Goal: Information Seeking & Learning: Check status

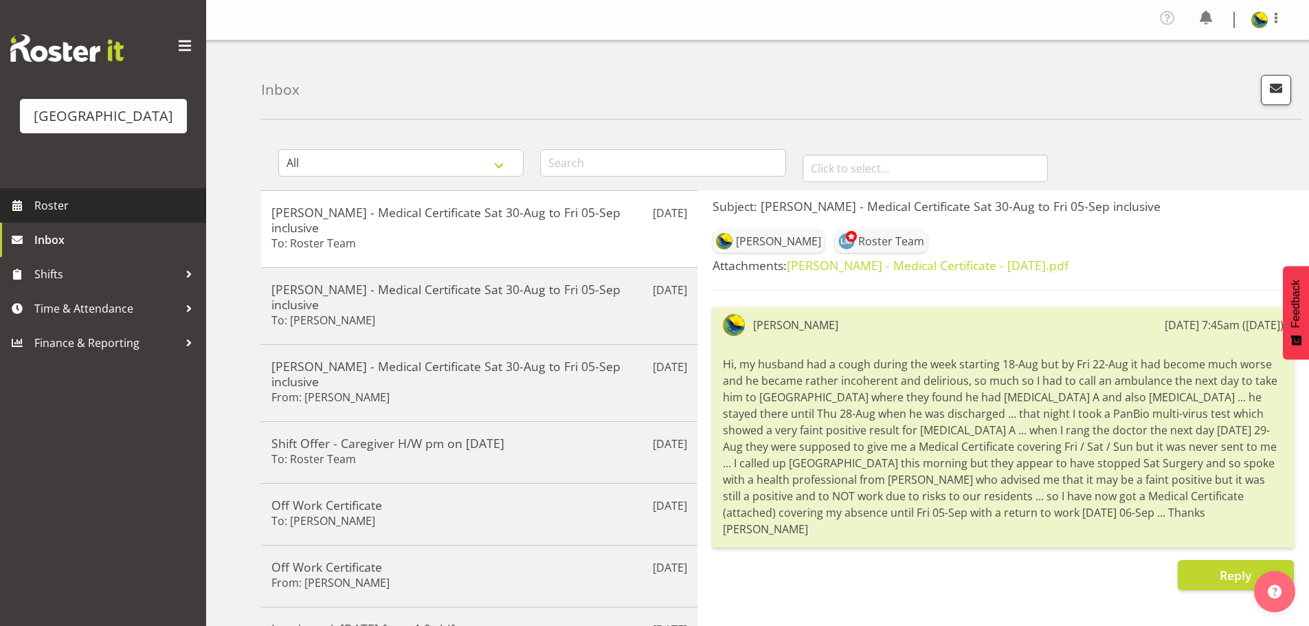
click at [166, 216] on span "Roster" at bounding box center [116, 205] width 165 height 21
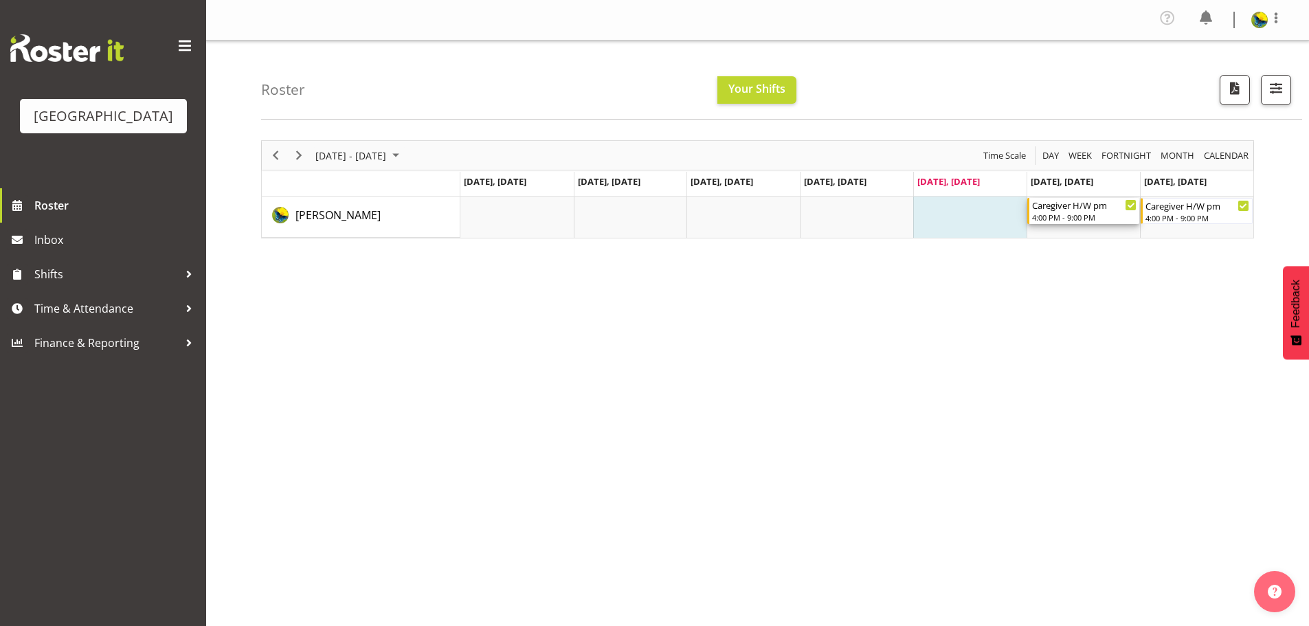
click at [1088, 223] on div "4:00 PM - 9:00 PM" at bounding box center [1084, 217] width 104 height 11
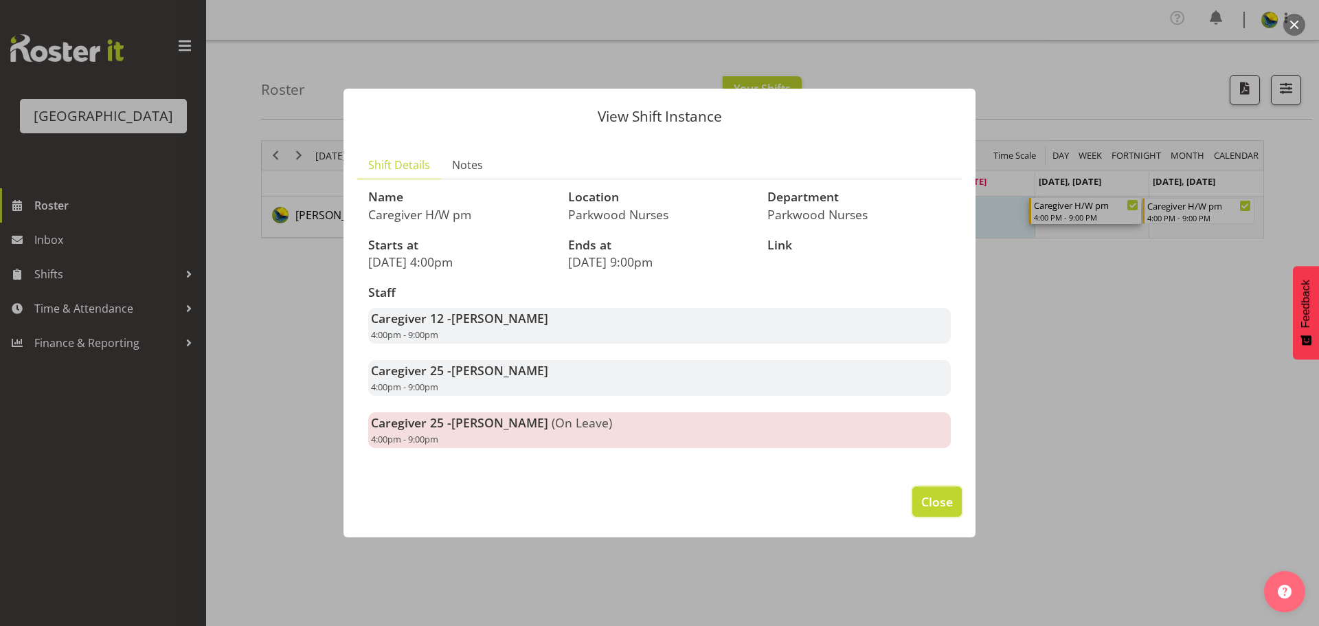
click at [924, 510] on span "Close" at bounding box center [937, 502] width 32 height 18
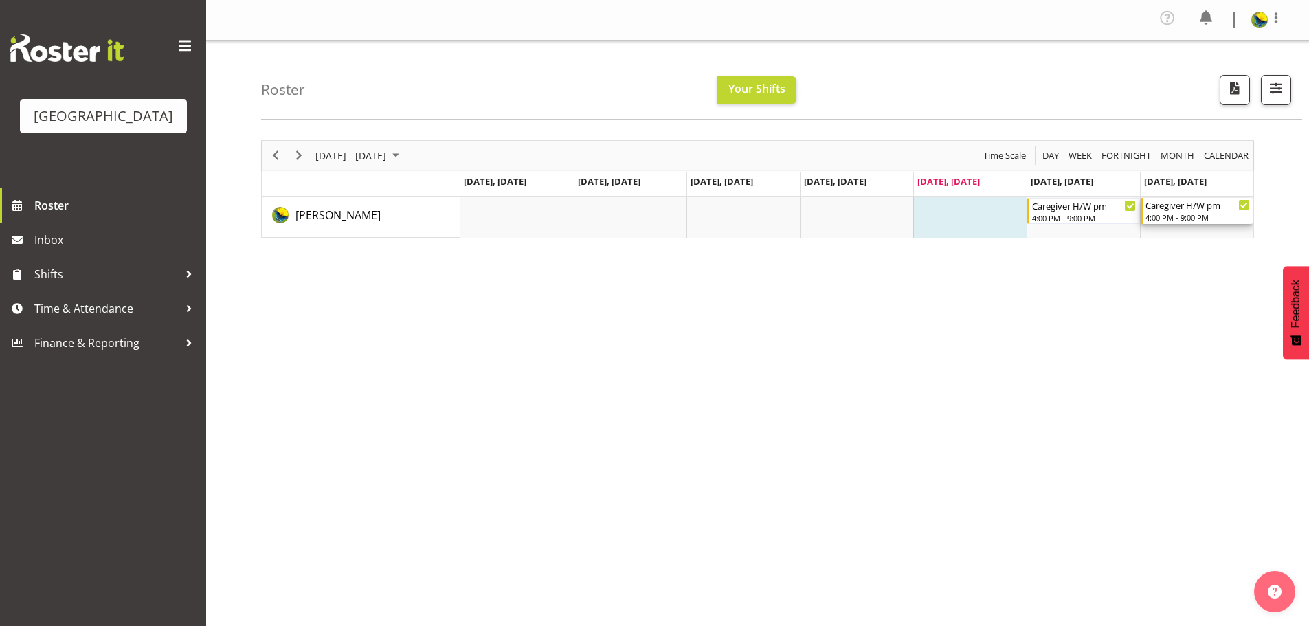
click at [1204, 223] on div "4:00 PM - 9:00 PM" at bounding box center [1197, 217] width 104 height 11
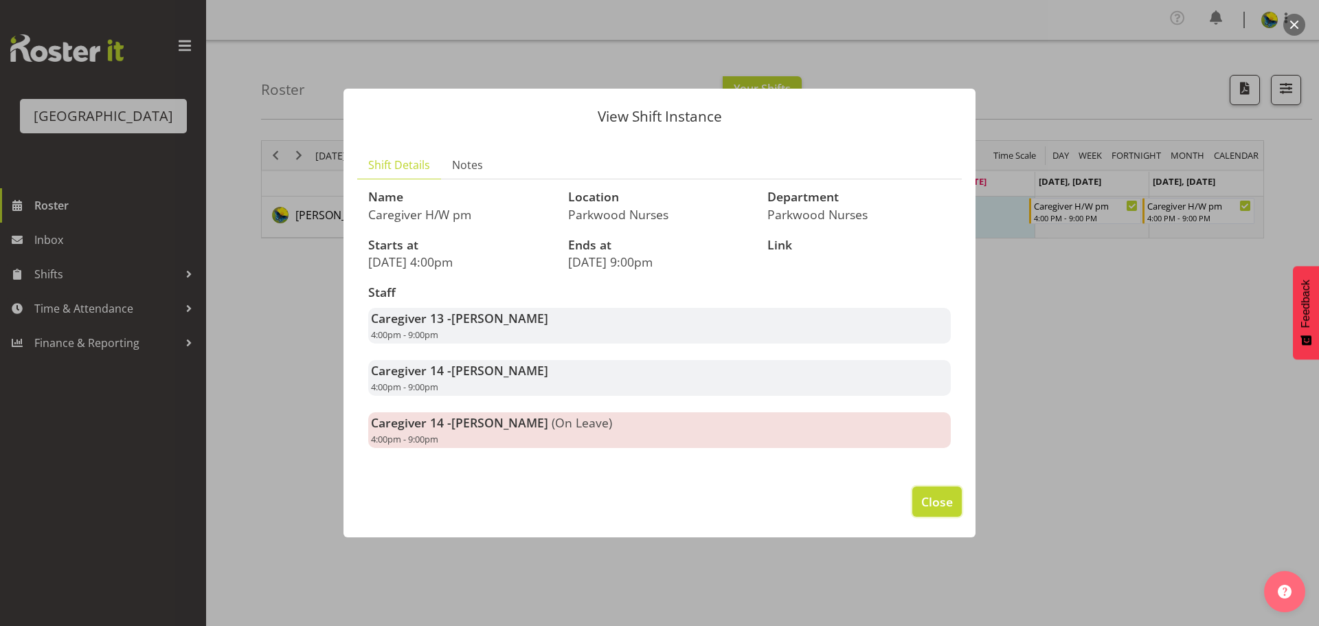
click at [941, 510] on span "Close" at bounding box center [937, 502] width 32 height 18
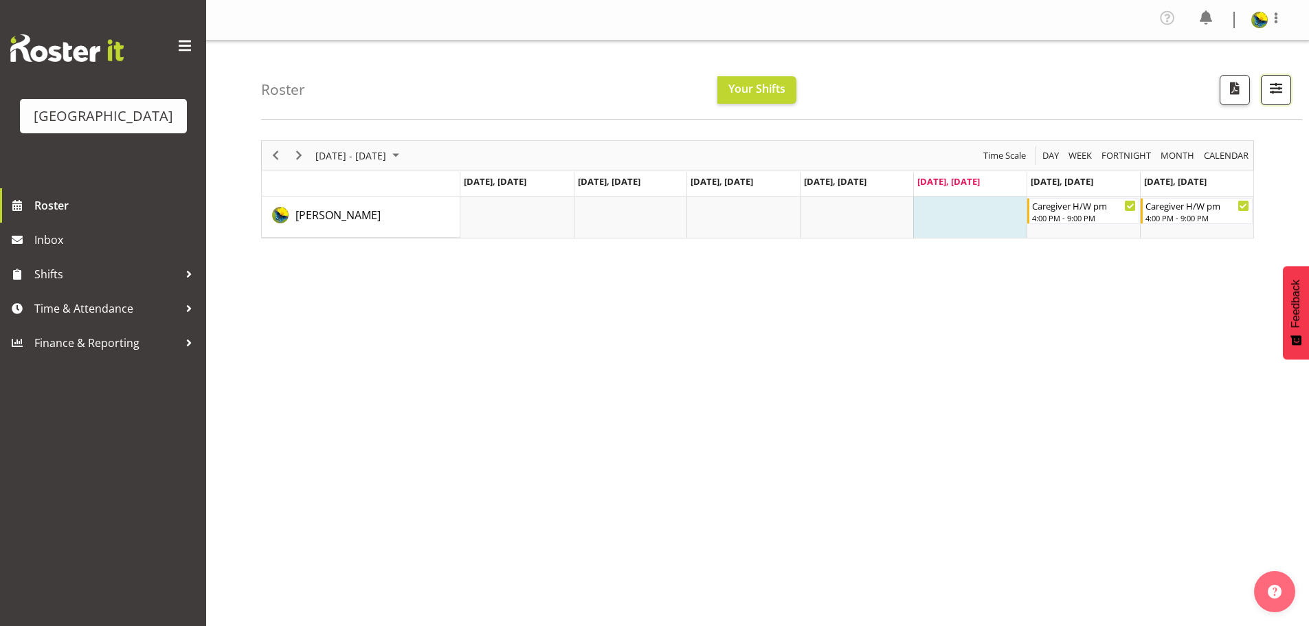
click at [1278, 91] on span "button" at bounding box center [1276, 88] width 18 height 18
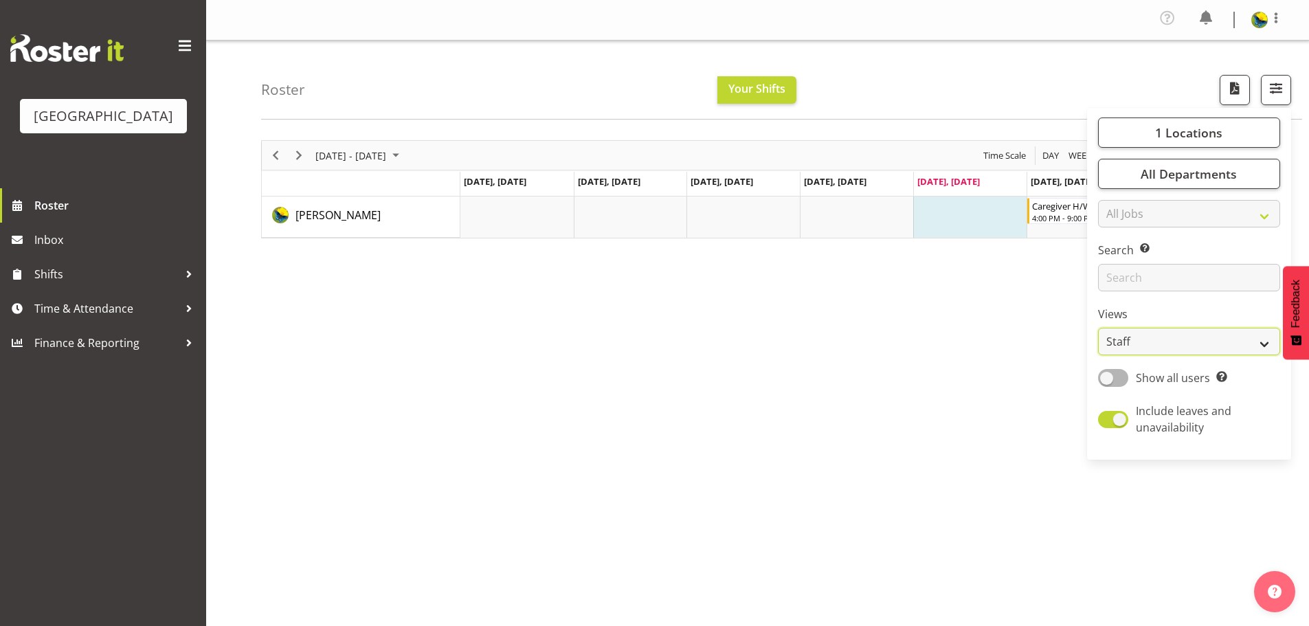
click at [1161, 355] on select "Staff Role Shift - Horizontal Shift - Vertical Staff - Location" at bounding box center [1189, 341] width 182 height 27
select select "shift"
click at [1098, 355] on select "Staff Role Shift - Horizontal Shift - Vertical Staff - Location" at bounding box center [1189, 341] width 182 height 27
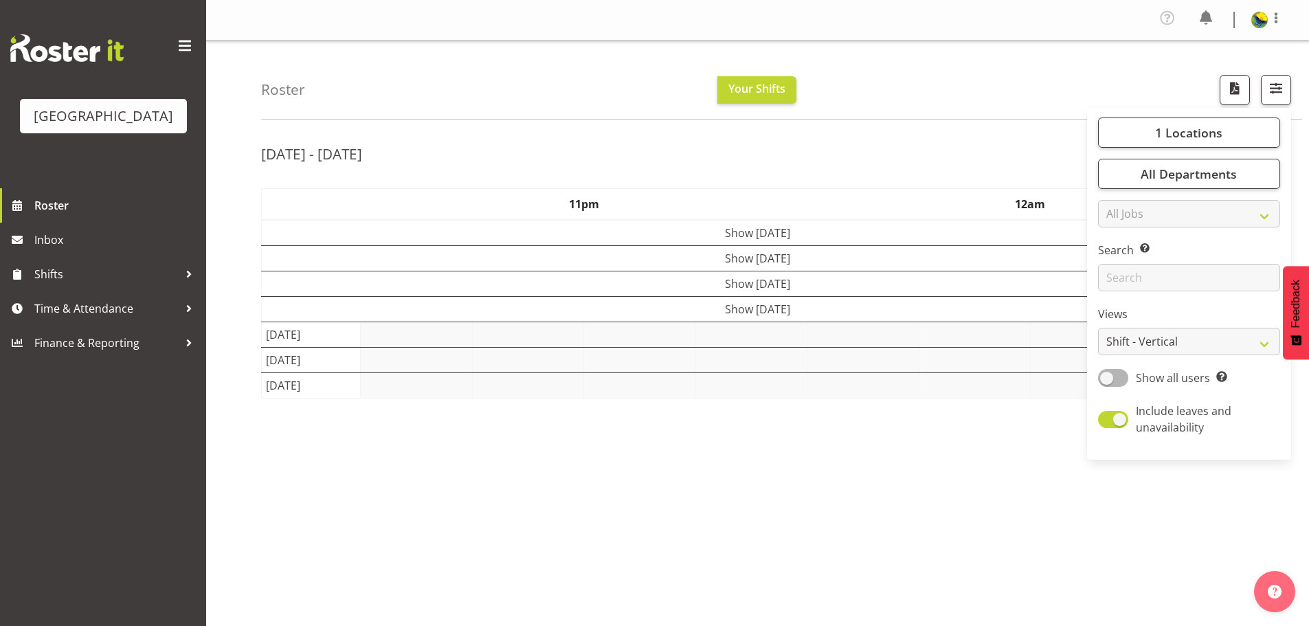
click at [974, 91] on div "Roster Your Shifts 1 Locations Clear Parkwood Kitchen Parkwood Nurses Select Al…" at bounding box center [781, 80] width 1041 height 79
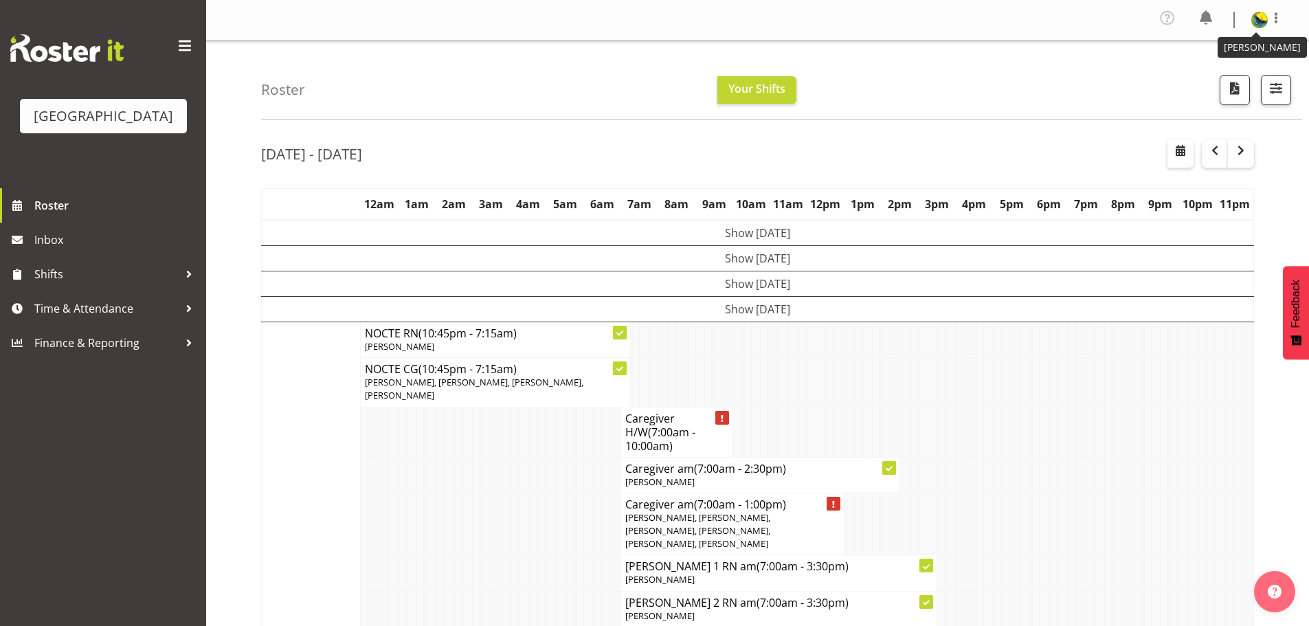
click at [1254, 25] on img at bounding box center [1259, 20] width 16 height 16
click at [986, 74] on div "Roster Your Shifts 1 Locations Clear Parkwood Kitchen Parkwood Nurses Select Al…" at bounding box center [781, 80] width 1041 height 79
click at [99, 216] on span "Roster" at bounding box center [116, 205] width 165 height 21
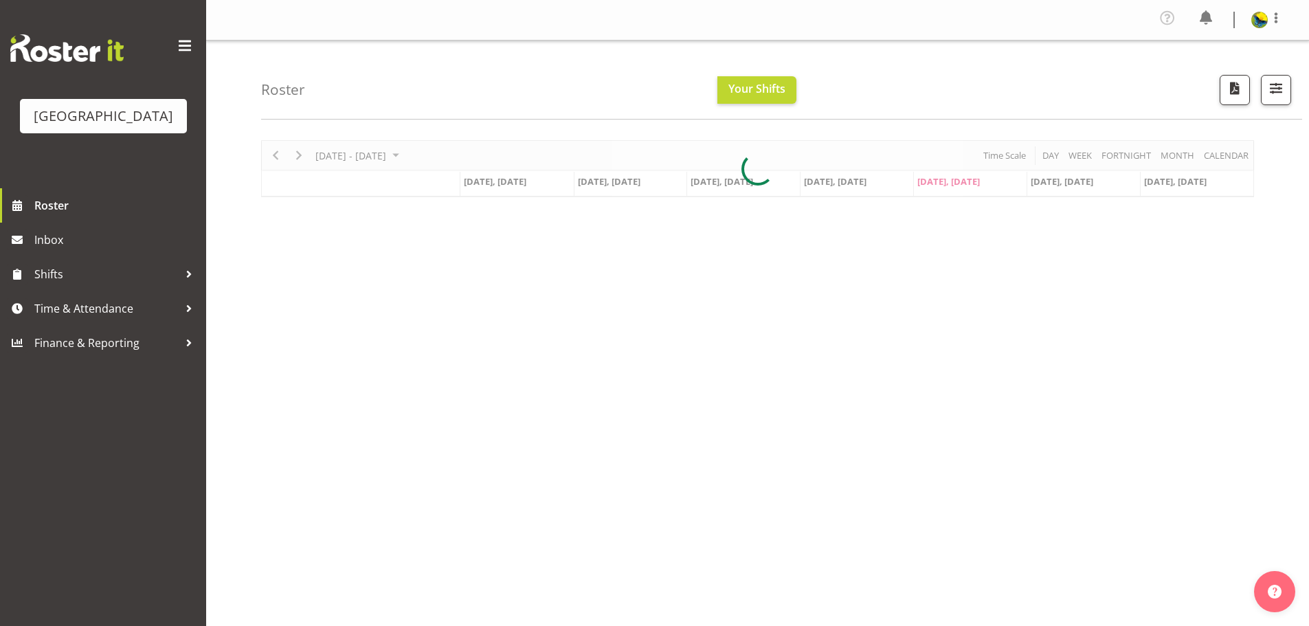
click at [1228, 164] on div at bounding box center [757, 168] width 993 height 57
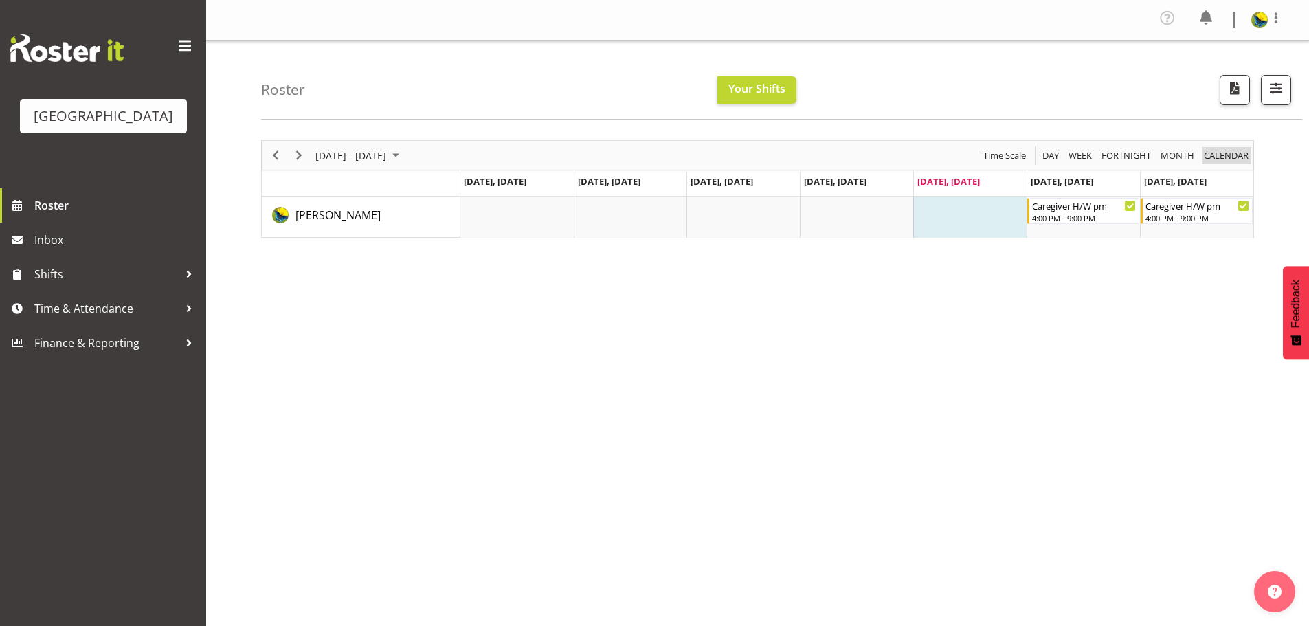
click at [1228, 164] on span "calendar" at bounding box center [1225, 155] width 47 height 17
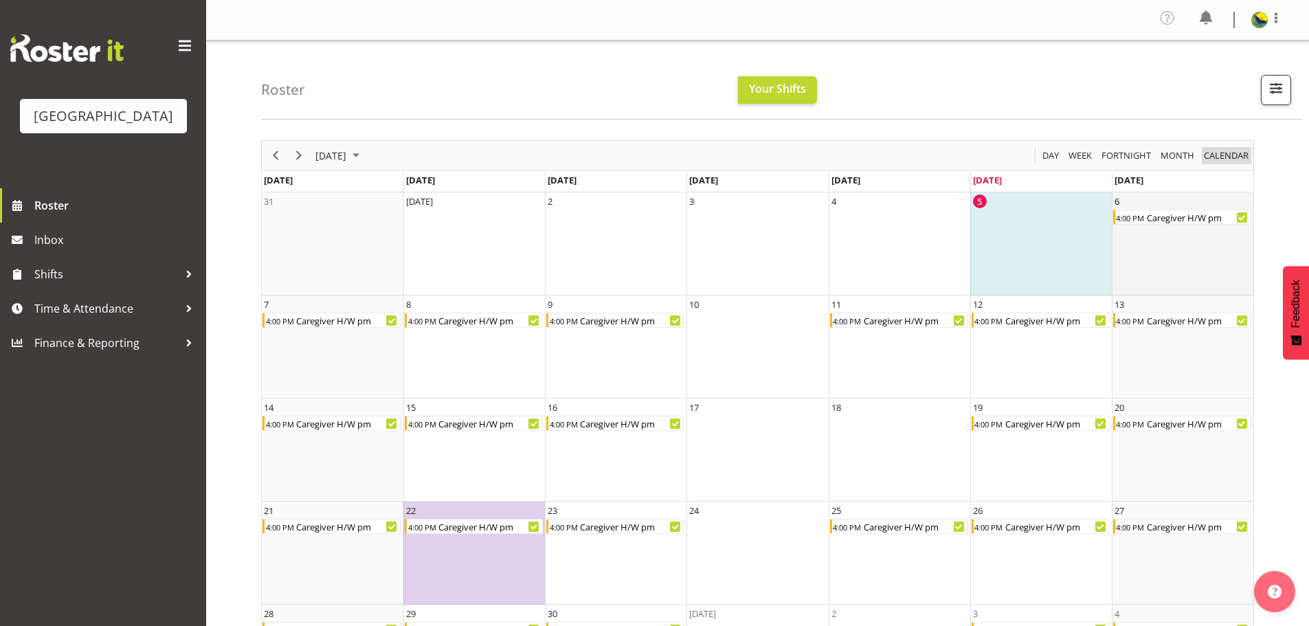
scroll to position [100, 0]
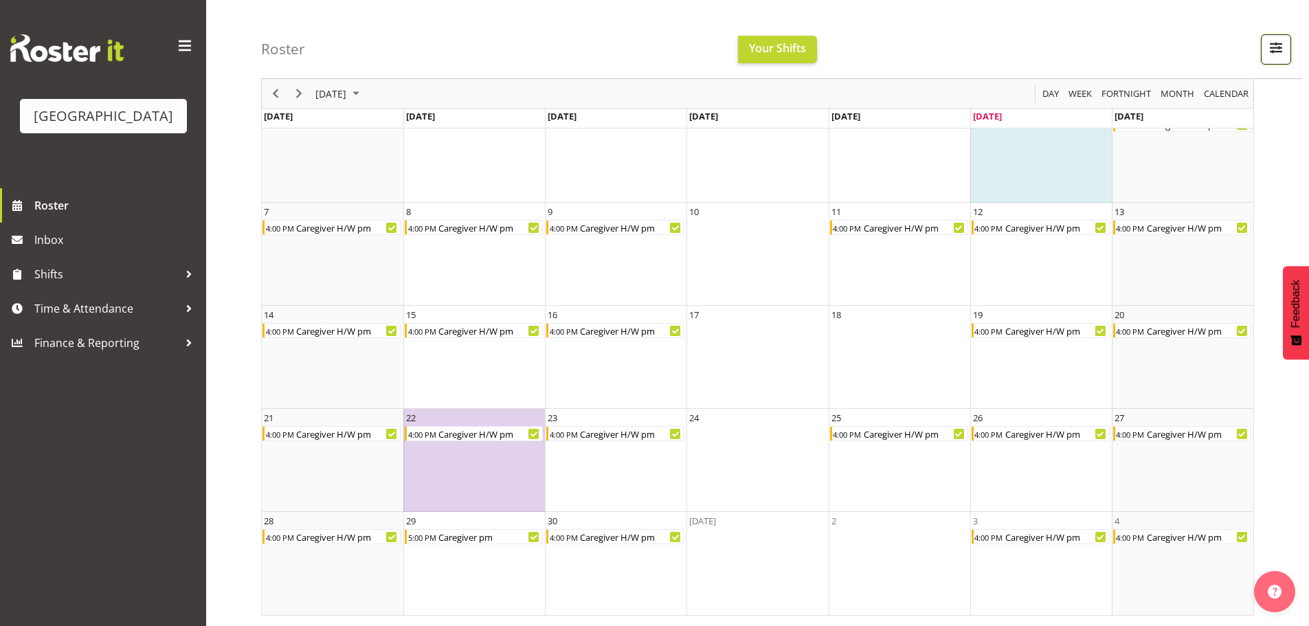
click at [1283, 56] on span "button" at bounding box center [1276, 47] width 18 height 18
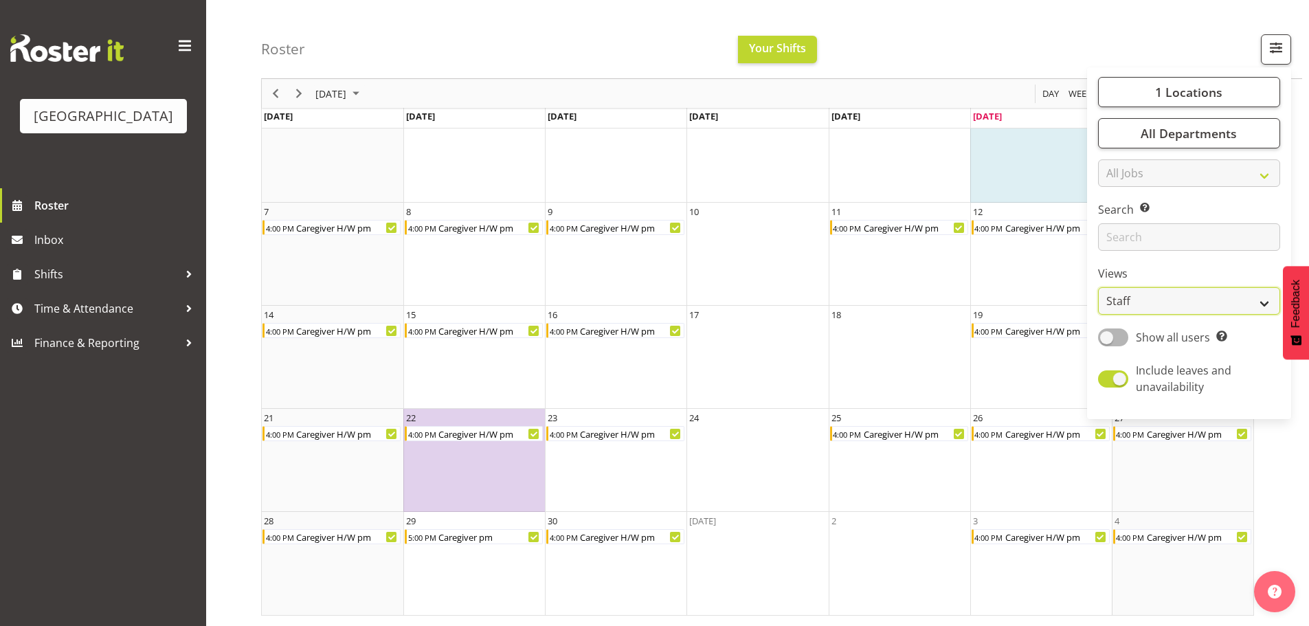
click at [1182, 315] on select "Staff Role Shift - Horizontal Shift - Vertical Staff - Location" at bounding box center [1189, 300] width 182 height 27
select select "shiftH"
click at [1098, 315] on select "Staff Role Shift - Horizontal Shift - Vertical Staff - Location" at bounding box center [1189, 300] width 182 height 27
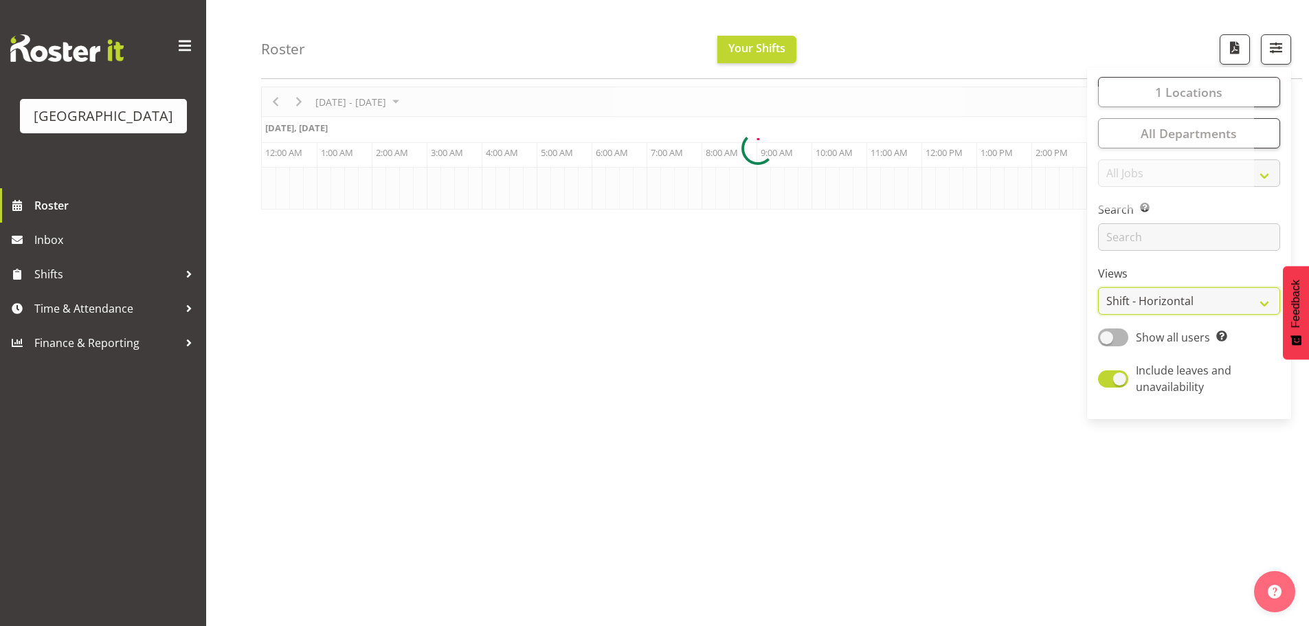
scroll to position [61, 0]
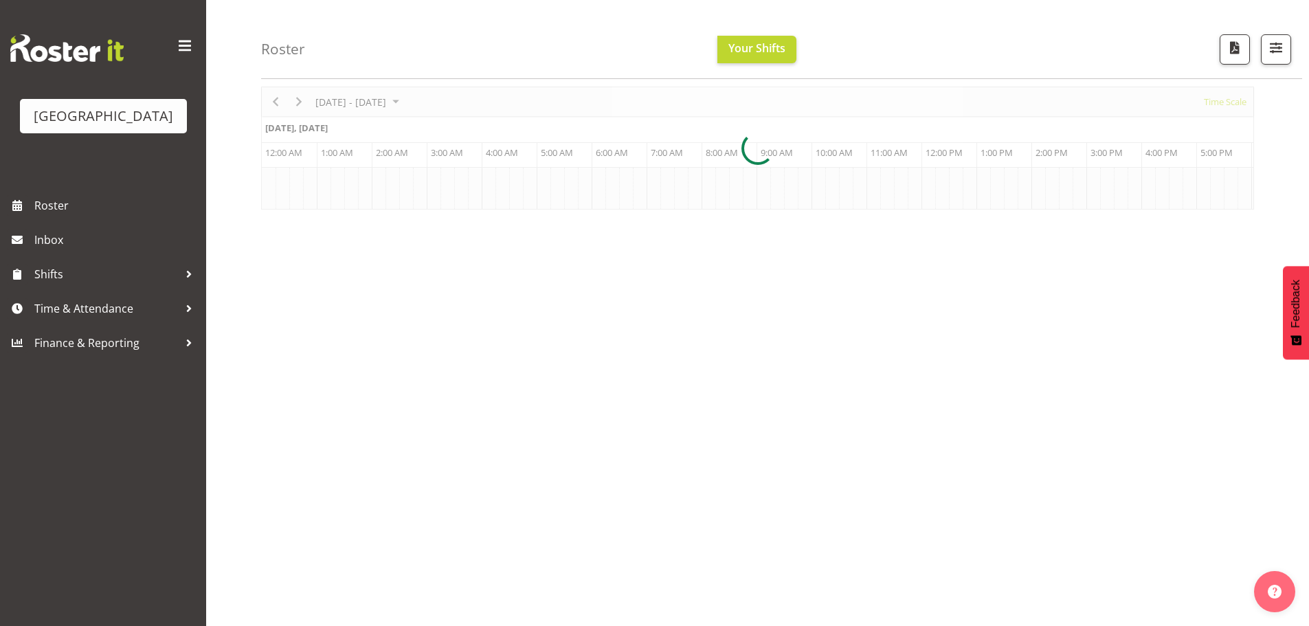
scroll to position [0, 5771]
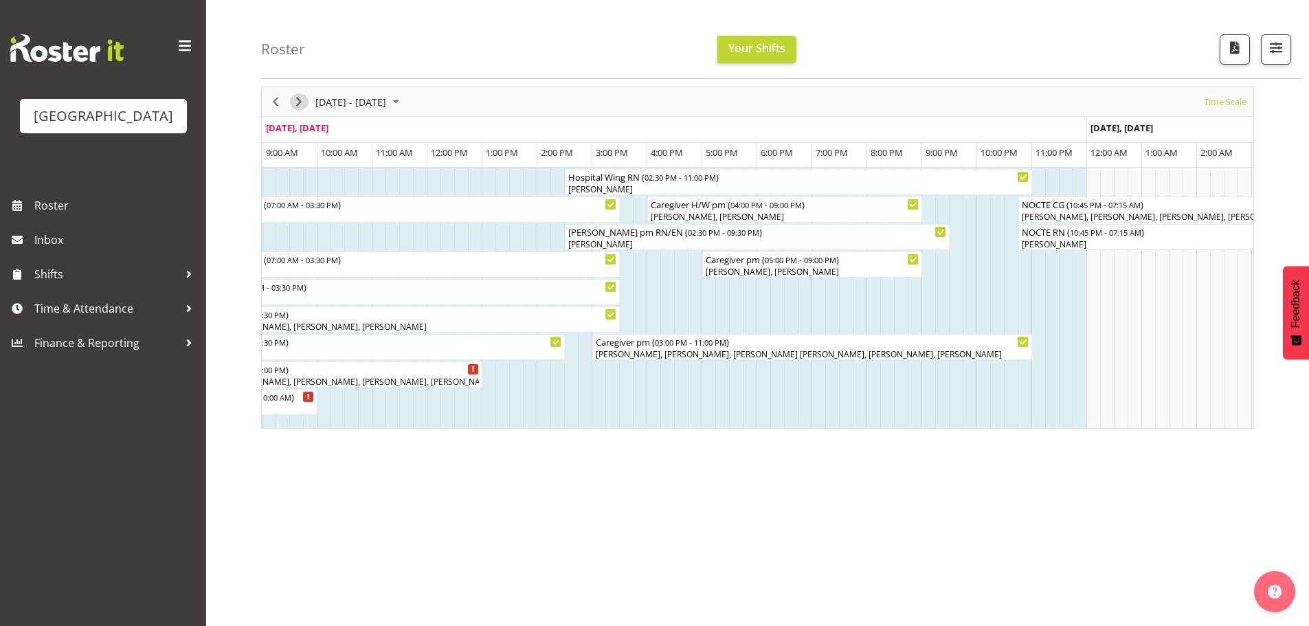
click at [304, 94] on span "Next" at bounding box center [299, 101] width 16 height 17
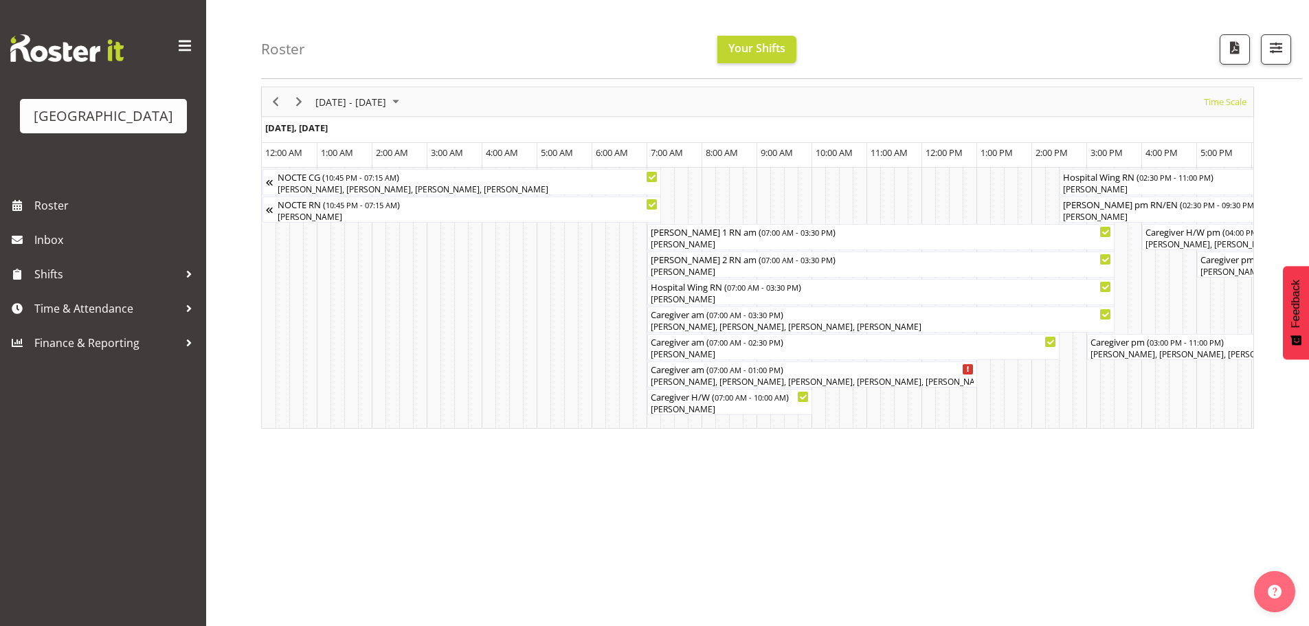
click at [302, 112] on div "Timeline Week of September 12, 2025" at bounding box center [298, 101] width 23 height 29
click at [294, 99] on span "Next" at bounding box center [299, 101] width 16 height 17
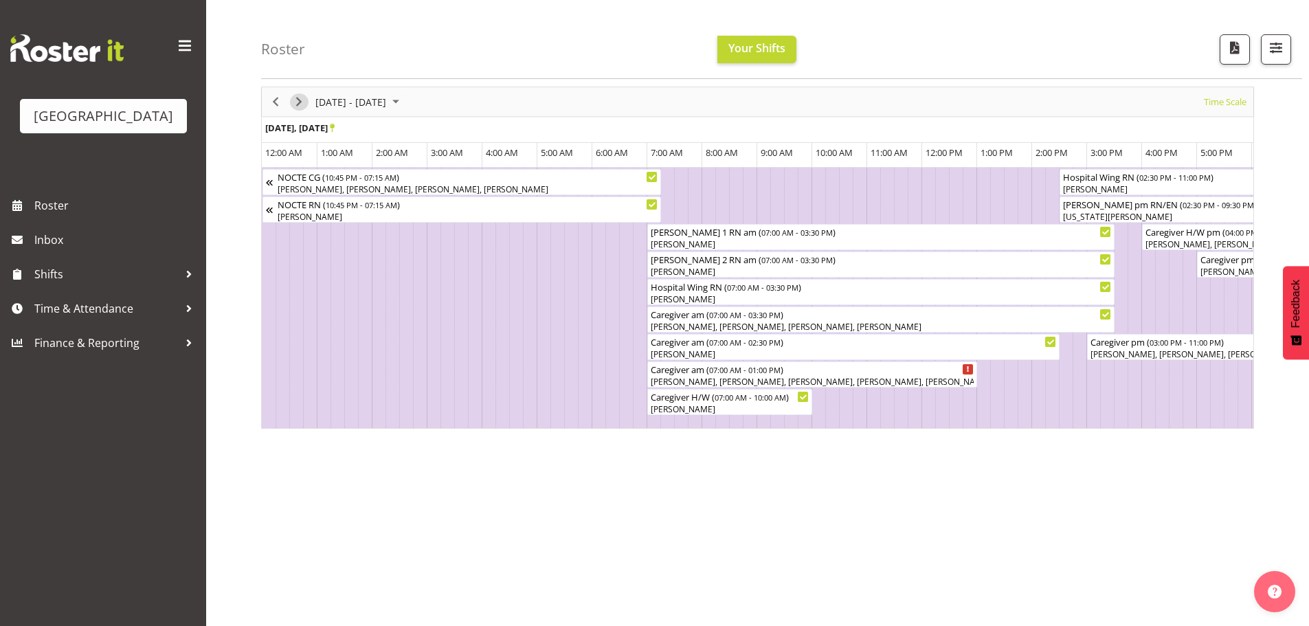
click at [302, 100] on span "Next" at bounding box center [299, 101] width 16 height 17
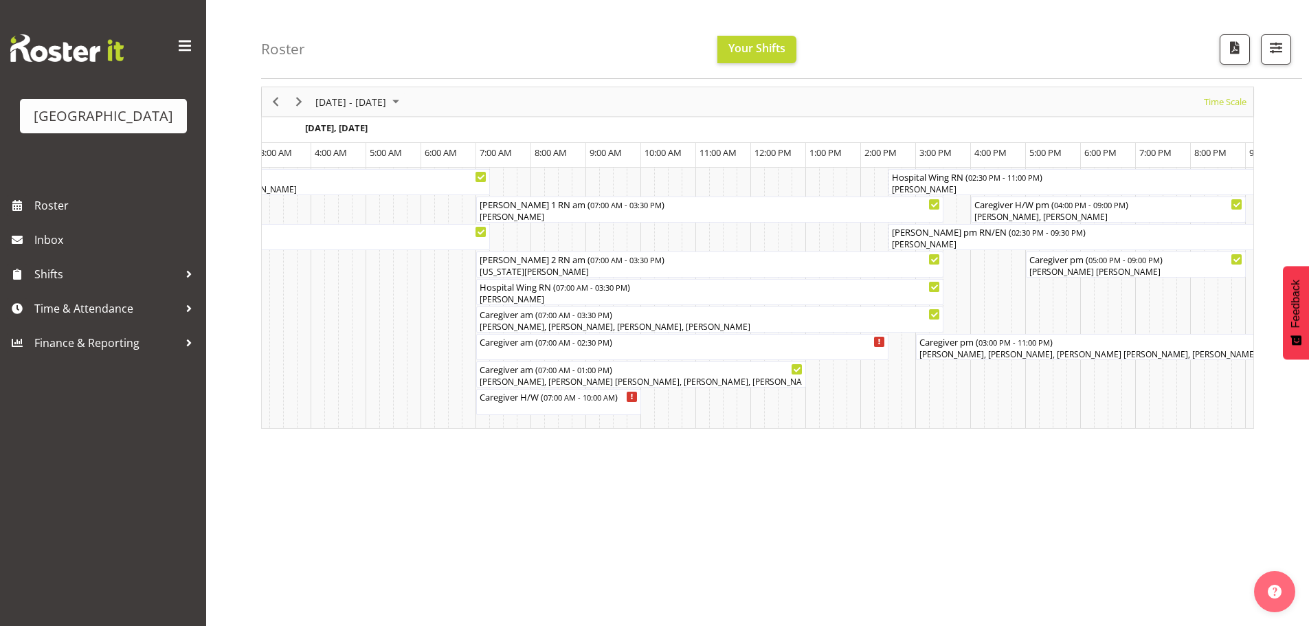
scroll to position [0, 8151]
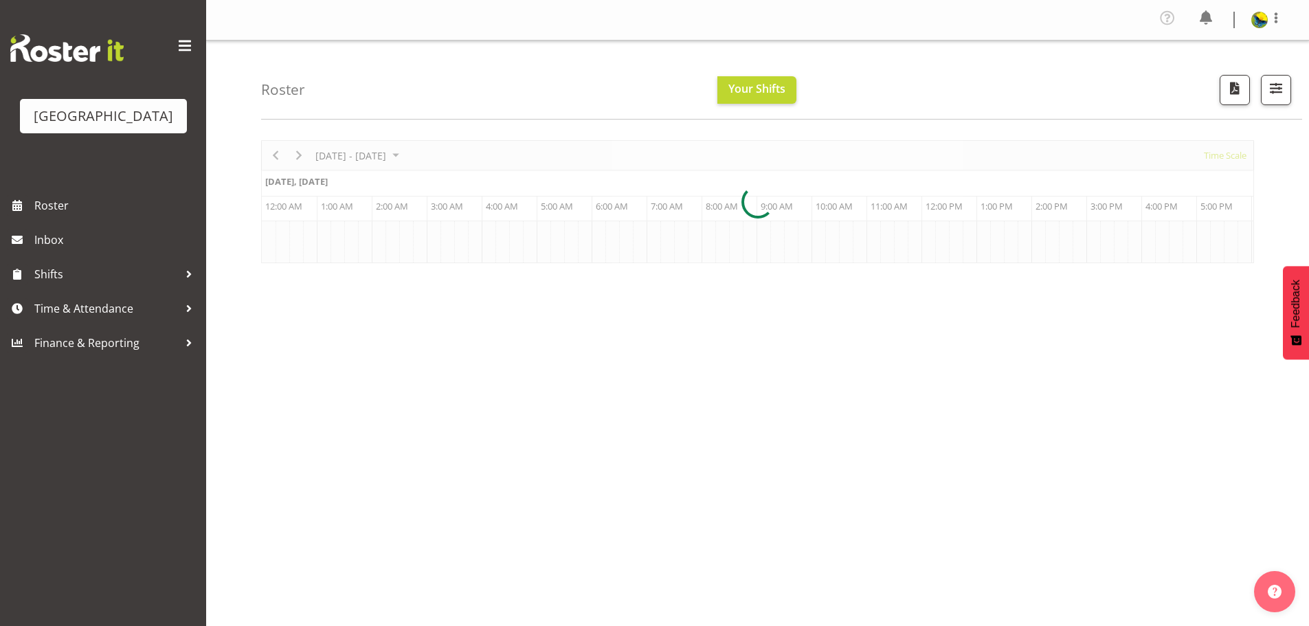
scroll to position [61, 0]
